Goal: Information Seeking & Learning: Learn about a topic

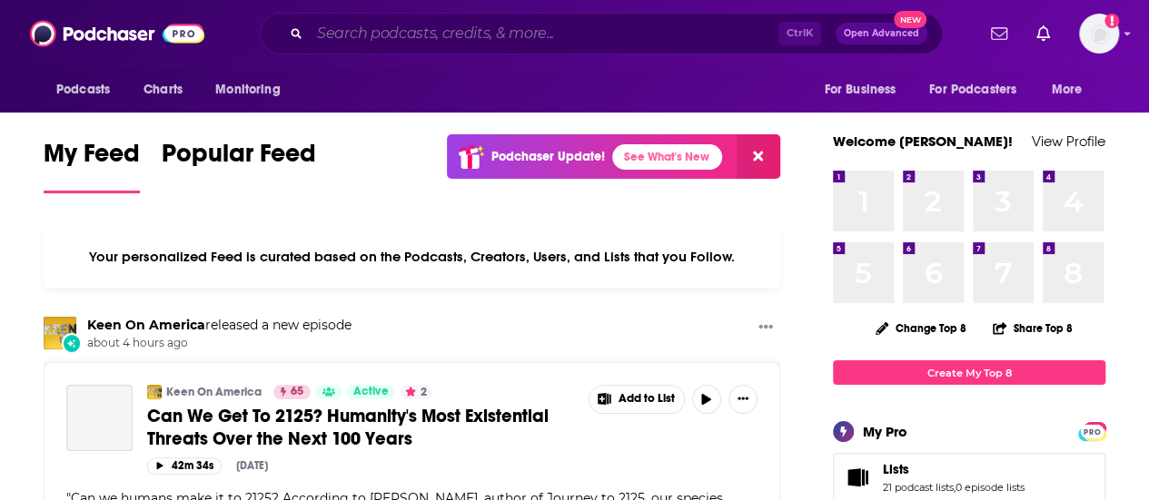
click at [394, 33] on input "Search podcasts, credits, & more..." at bounding box center [544, 33] width 469 height 29
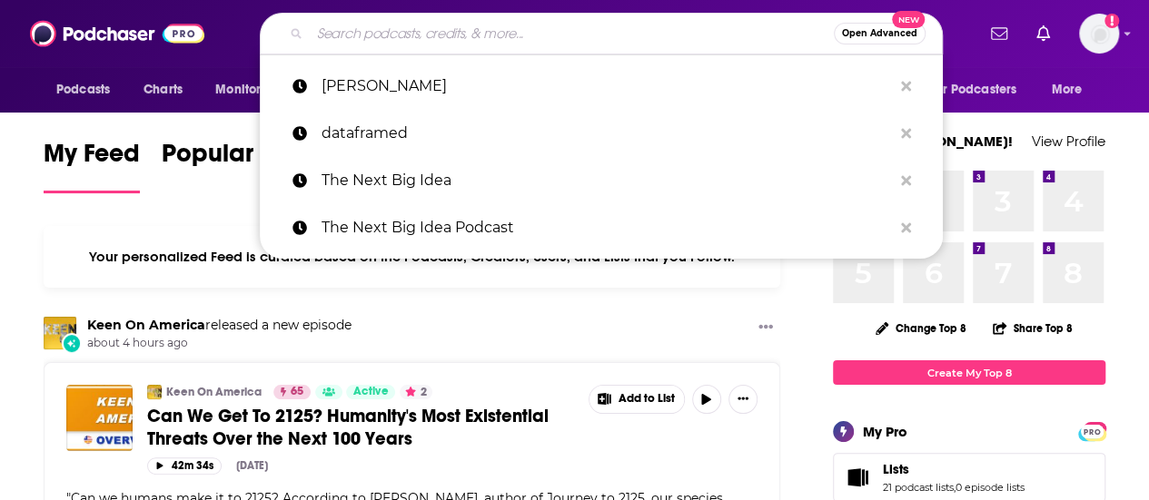
paste input "Hackers del Talento"
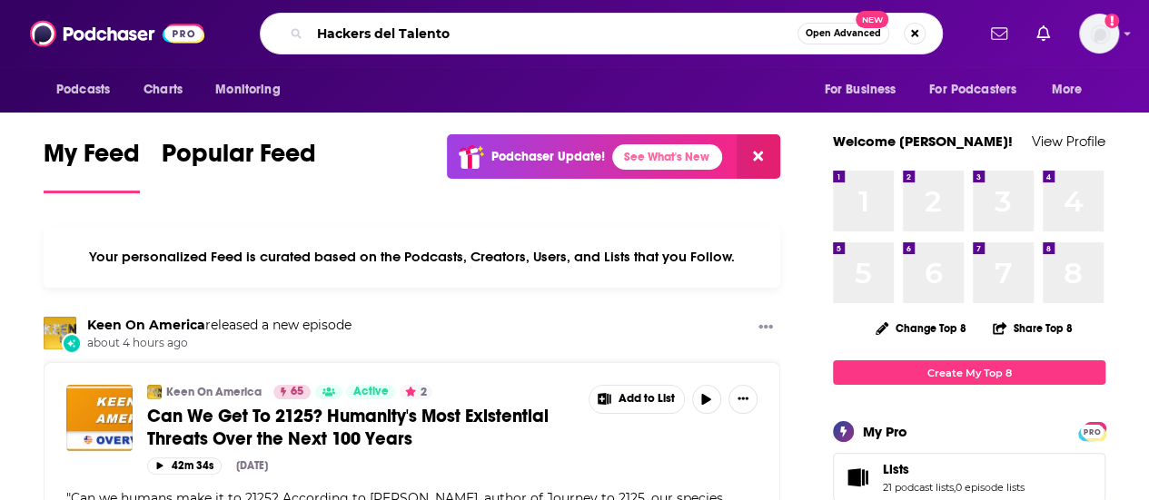
type input "Hackers del Talento"
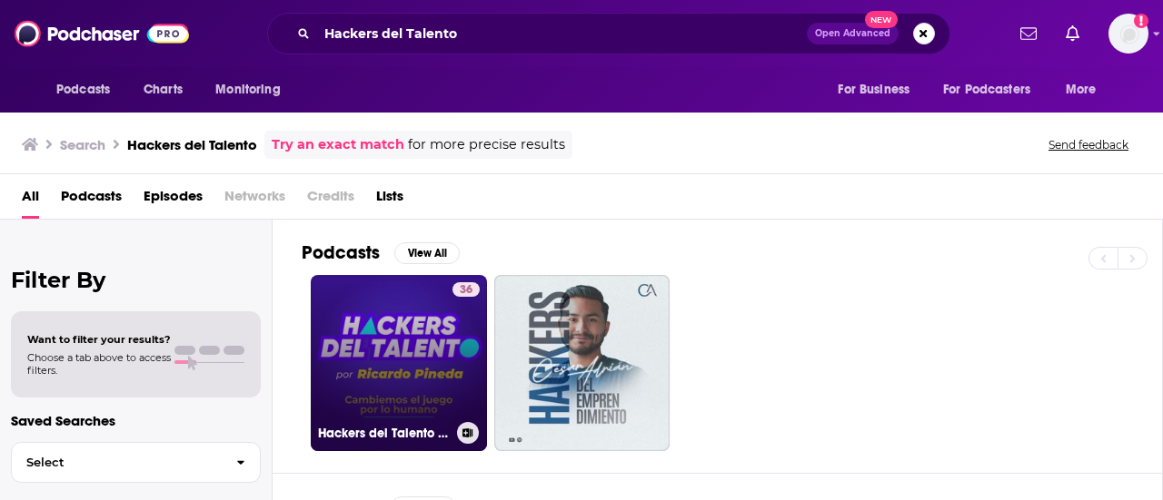
click at [380, 312] on link "36 Hackers del Talento con [PERSON_NAME]" at bounding box center [399, 363] width 176 height 176
